Goal: Task Accomplishment & Management: Use online tool/utility

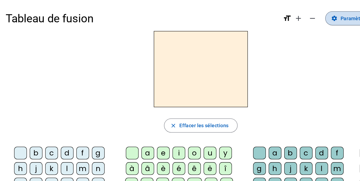
click at [257, 17] on span at bounding box center [267, 14] width 38 height 13
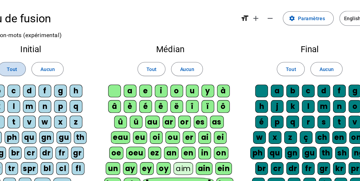
click at [38, 55] on span "Tout" at bounding box center [41, 53] width 8 height 6
click at [142, 48] on span at bounding box center [147, 52] width 21 height 13
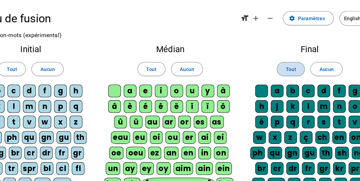
click at [254, 54] on span "Tout" at bounding box center [254, 53] width 8 height 6
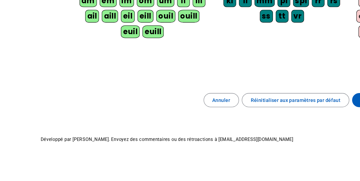
scroll to position [109, 0]
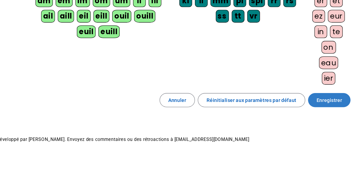
click at [346, 118] on span "Enregistrer" at bounding box center [336, 119] width 19 height 6
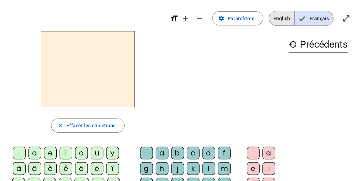
click at [304, 13] on span "English" at bounding box center [300, 14] width 19 height 11
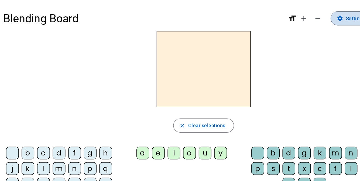
click at [267, 11] on span "Settings" at bounding box center [272, 14] width 15 height 6
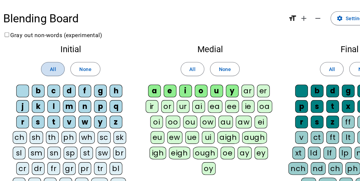
click at [43, 55] on span "All" at bounding box center [42, 53] width 5 height 6
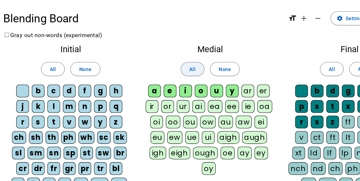
click at [148, 54] on span "All" at bounding box center [148, 53] width 5 height 6
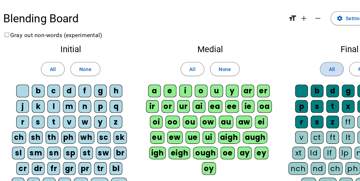
click at [252, 54] on span at bounding box center [255, 52] width 18 height 13
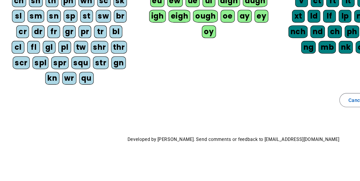
scroll to position [62, 0]
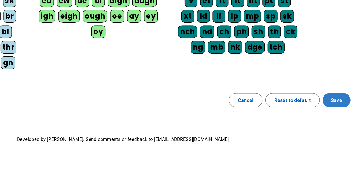
click at [337, 120] on span at bounding box center [342, 119] width 21 height 13
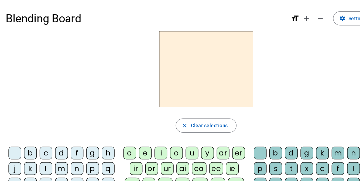
click at [55, 114] on div "f" at bounding box center [59, 117] width 10 height 10
click at [100, 114] on div "a" at bounding box center [99, 117] width 10 height 10
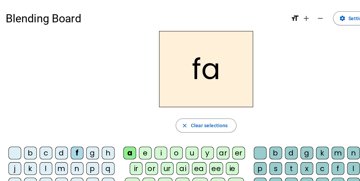
click at [208, 116] on div "b" at bounding box center [210, 117] width 10 height 10
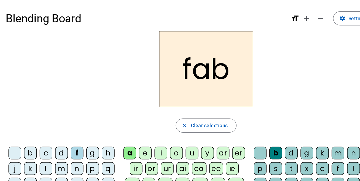
click at [70, 116] on div "g" at bounding box center [71, 117] width 10 height 10
